Goal: Transaction & Acquisition: Obtain resource

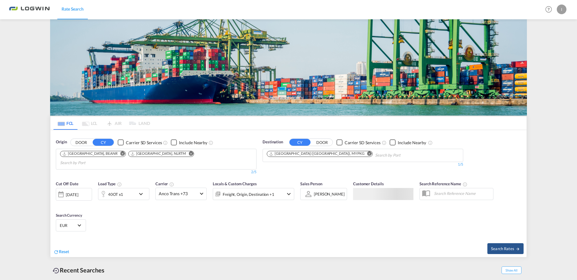
click at [133, 188] on div "40OT x1" at bounding box center [116, 194] width 37 height 12
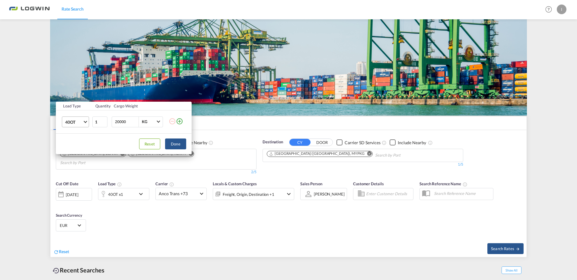
click at [85, 121] on span "Choose: \a40OT" at bounding box center [85, 120] width 3 height 3
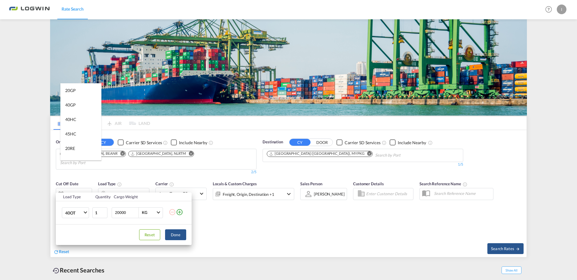
scroll to position [84, 0]
click at [75, 108] on div "20OT" at bounding box center [70, 107] width 10 height 6
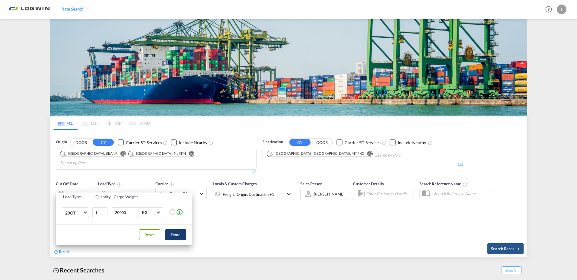
click at [176, 235] on button "Done" at bounding box center [175, 234] width 21 height 11
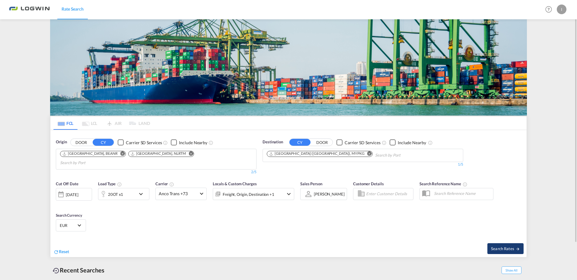
click at [515, 243] on button "Search Rates" at bounding box center [505, 248] width 36 height 11
type input "BEANR,NLRTM to MYPKG / [DATE]"
